Goal: Task Accomplishment & Management: Use online tool/utility

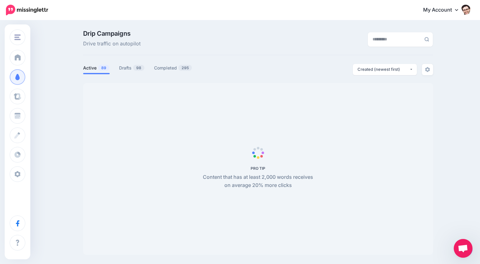
click at [465, 248] on span "Open chat" at bounding box center [463, 248] width 10 height 9
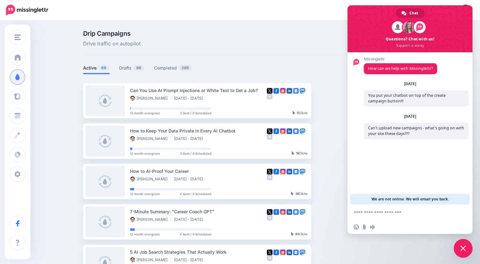
click at [465, 7] on span at bounding box center [410, 28] width 125 height 47
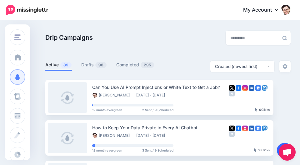
click at [278, 145] on link at bounding box center [285, 150] width 16 height 14
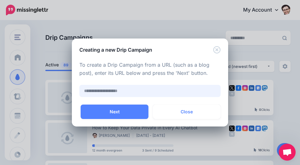
click at [164, 95] on input "text" at bounding box center [149, 91] width 141 height 12
paste input "**********"
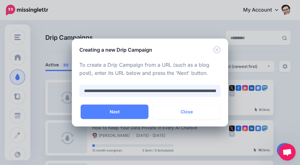
scroll to position [0, 80]
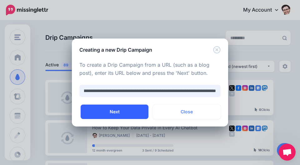
type input "**********"
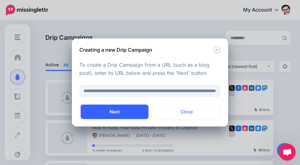
scroll to position [0, 0]
click at [120, 108] on button "Next" at bounding box center [115, 111] width 68 height 14
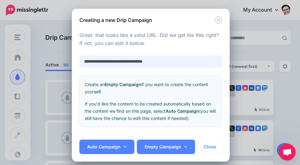
paste input "**********"
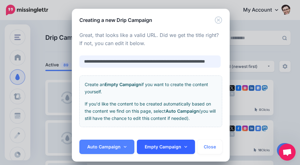
type input "**********"
click at [169, 147] on link "Empty Campaign" at bounding box center [166, 146] width 58 height 14
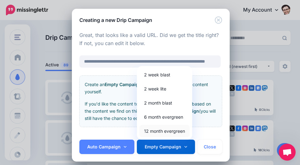
click at [166, 133] on link "12 month evergreen" at bounding box center [164, 131] width 50 height 12
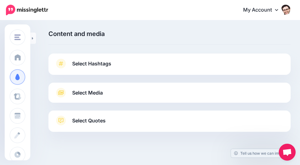
click at [81, 62] on span "Select Hashtags" at bounding box center [91, 63] width 39 height 8
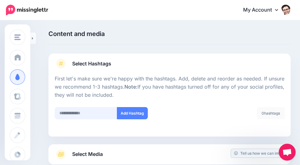
click at [88, 110] on input "text" at bounding box center [86, 113] width 63 height 12
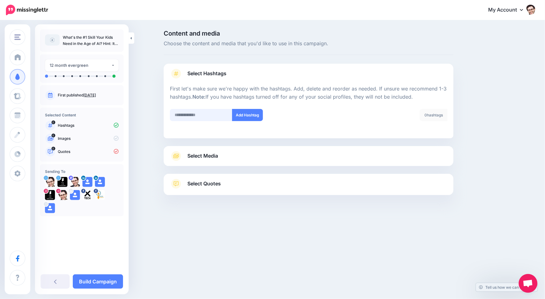
click at [193, 114] on input "text" at bounding box center [201, 115] width 63 height 12
type input "**"
click at [240, 115] on button "Add Hashtag" at bounding box center [247, 115] width 31 height 12
click at [204, 157] on span "Select Media" at bounding box center [203, 156] width 31 height 8
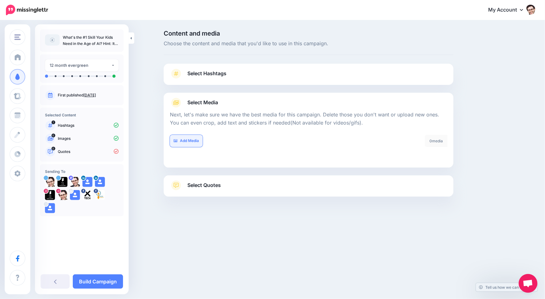
click at [188, 142] on link "Add Media" at bounding box center [186, 141] width 33 height 12
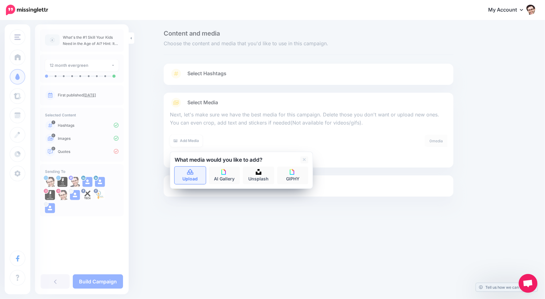
click at [192, 164] on icon at bounding box center [190, 173] width 7 height 6
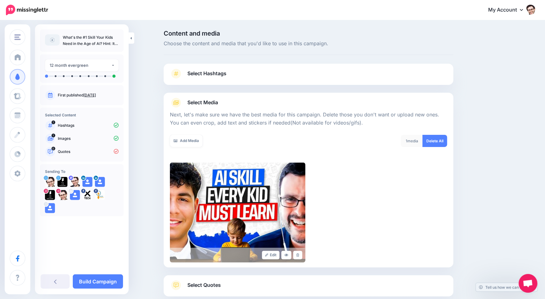
click at [199, 164] on div "Select Hashtags First let's make sure we're happy with the hashtags. Add, delet…" at bounding box center [309, 180] width 290 height 233
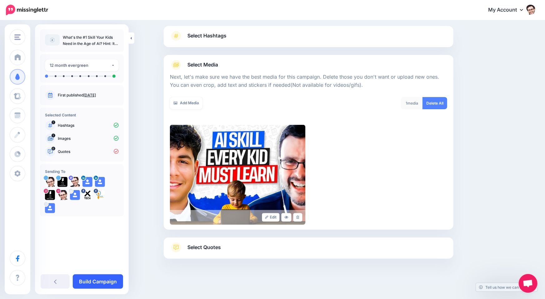
click at [109, 164] on link "Build Campaign" at bounding box center [98, 282] width 50 height 14
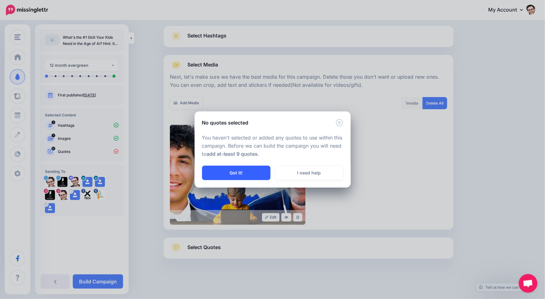
click at [232, 164] on button "Got it!" at bounding box center [236, 173] width 68 height 14
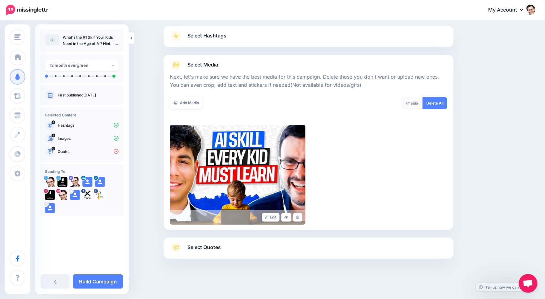
click at [206, 164] on span "Select Quotes" at bounding box center [204, 247] width 33 height 8
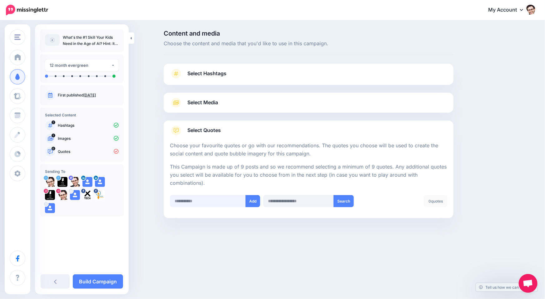
click at [192, 164] on input "text" at bounding box center [208, 201] width 76 height 12
type input "**********"
click at [254, 164] on button "Add" at bounding box center [253, 201] width 15 height 12
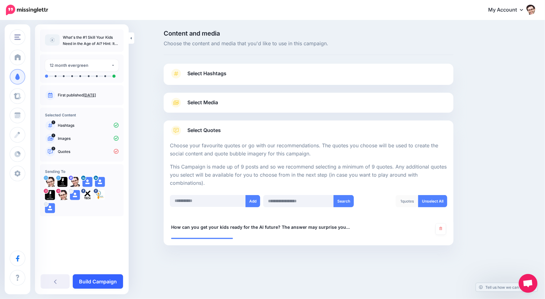
click at [109, 164] on link "Build Campaign" at bounding box center [98, 282] width 50 height 14
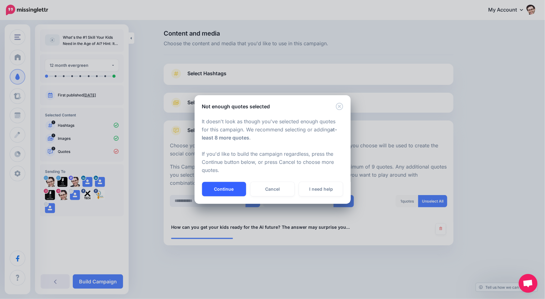
click at [222, 164] on button "Continue" at bounding box center [224, 189] width 44 height 14
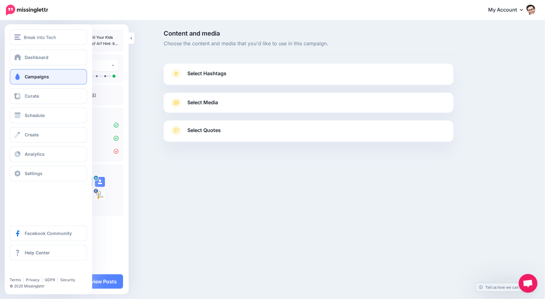
click at [25, 79] on span "Campaigns" at bounding box center [37, 76] width 24 height 5
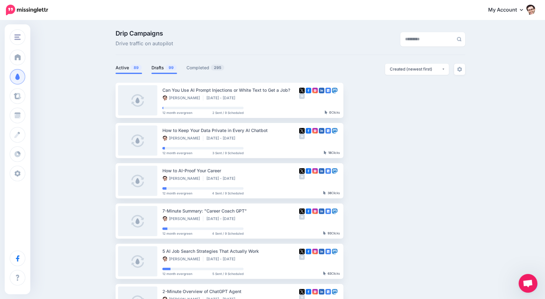
click at [167, 69] on span "99" at bounding box center [171, 68] width 11 height 6
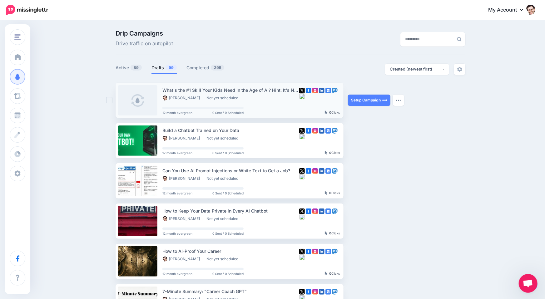
click at [225, 92] on div "What's the #1 Skill Your Kids Need in the Age of AI? Hint: It's Not Coding..." at bounding box center [231, 90] width 137 height 7
click at [358, 100] on link "Setup Campaign" at bounding box center [369, 100] width 43 height 11
click at [210, 143] on div "Build a Chatbot Trained on Your Data Jeremy Schifeling Not yet scheduled 12 mon…" at bounding box center [231, 141] width 137 height 28
click at [363, 141] on link "Setup Campaign" at bounding box center [369, 140] width 43 height 11
